Goal: Task Accomplishment & Management: Manage account settings

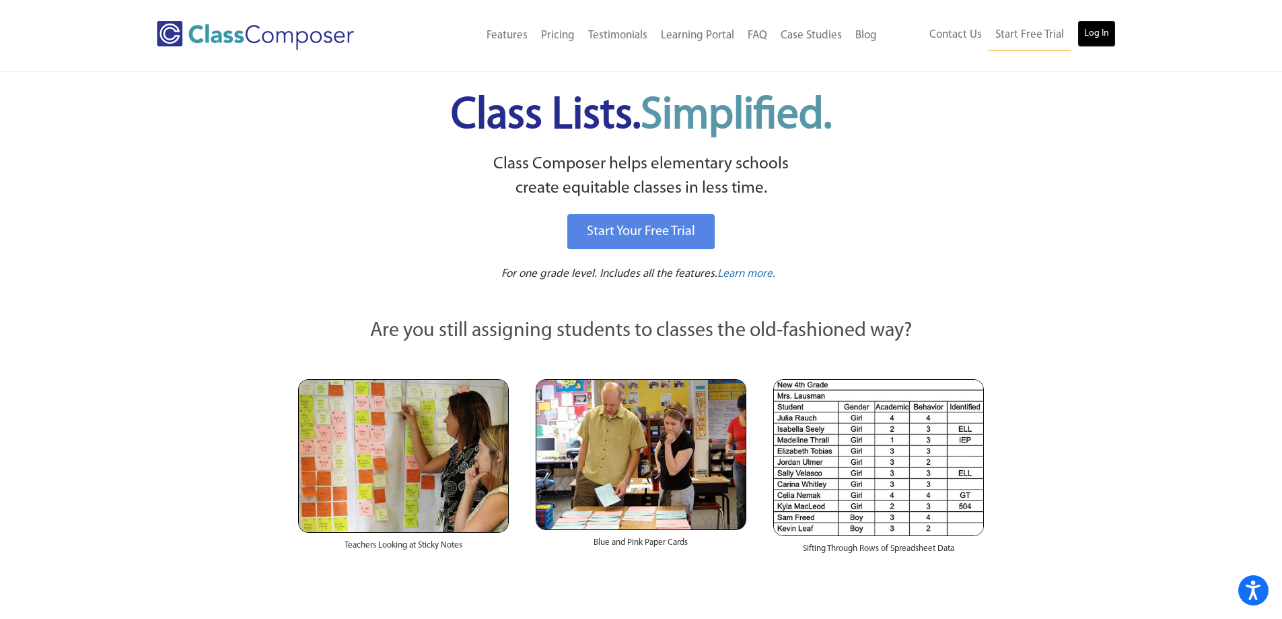
click at [1101, 28] on link "Log In" at bounding box center [1097, 33] width 38 height 27
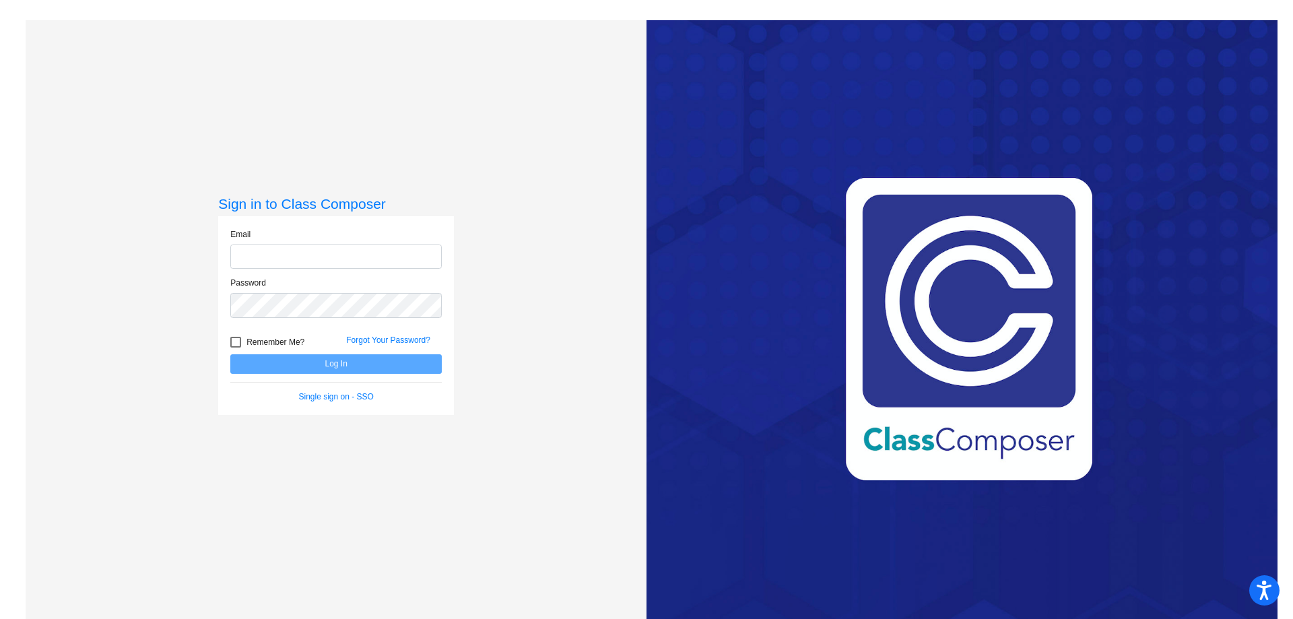
click at [307, 255] on input "email" at bounding box center [335, 256] width 211 height 25
type input "[PERSON_NAME][EMAIL_ADDRESS][PERSON_NAME][DOMAIN_NAME]"
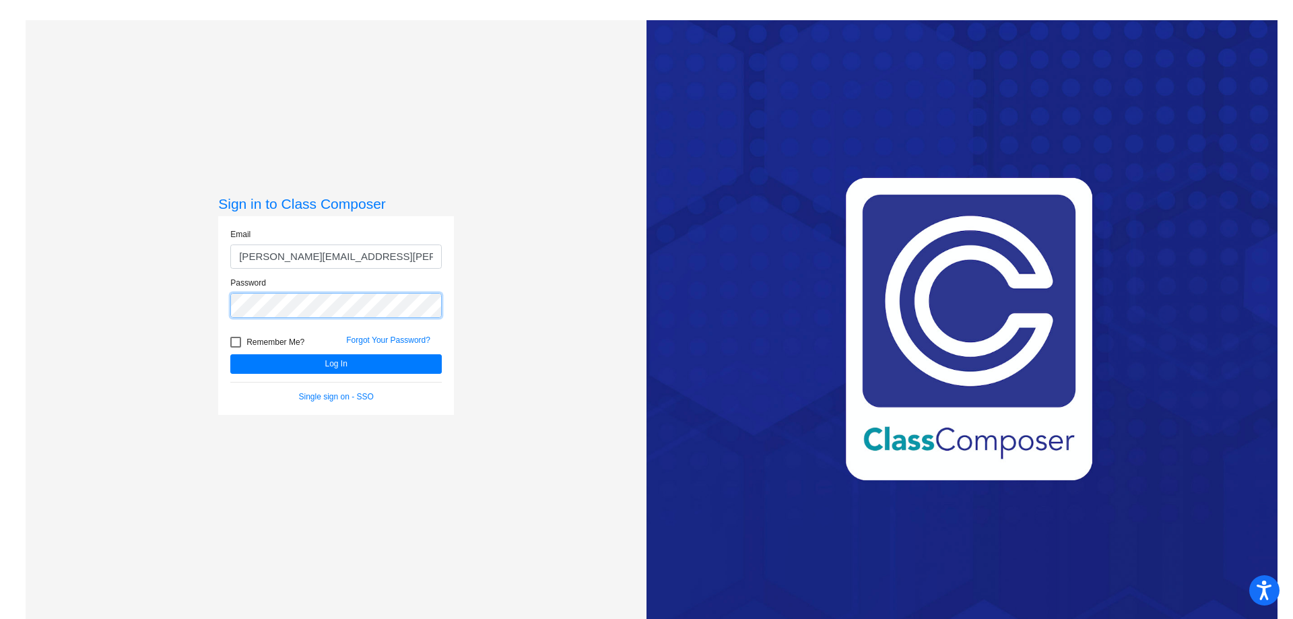
click at [230, 354] on button "Log In" at bounding box center [335, 364] width 211 height 20
